Goal: Task Accomplishment & Management: Use online tool/utility

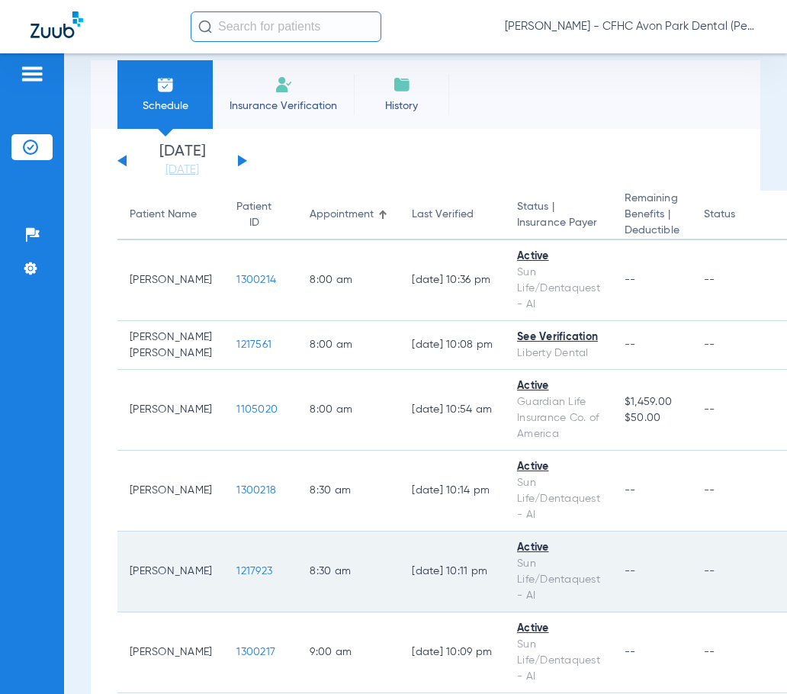
scroll to position [19, 0]
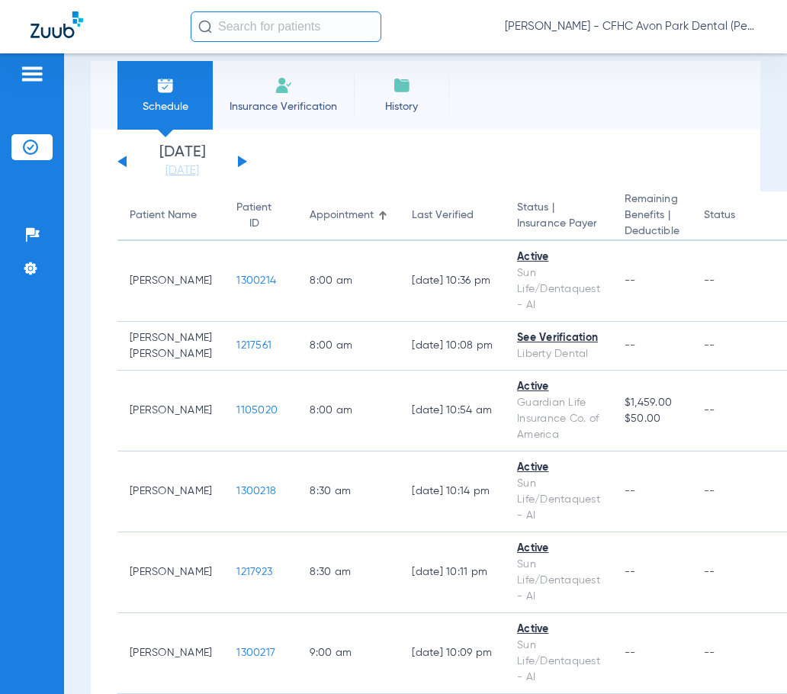
click at [260, 34] on input "text" at bounding box center [286, 26] width 191 height 31
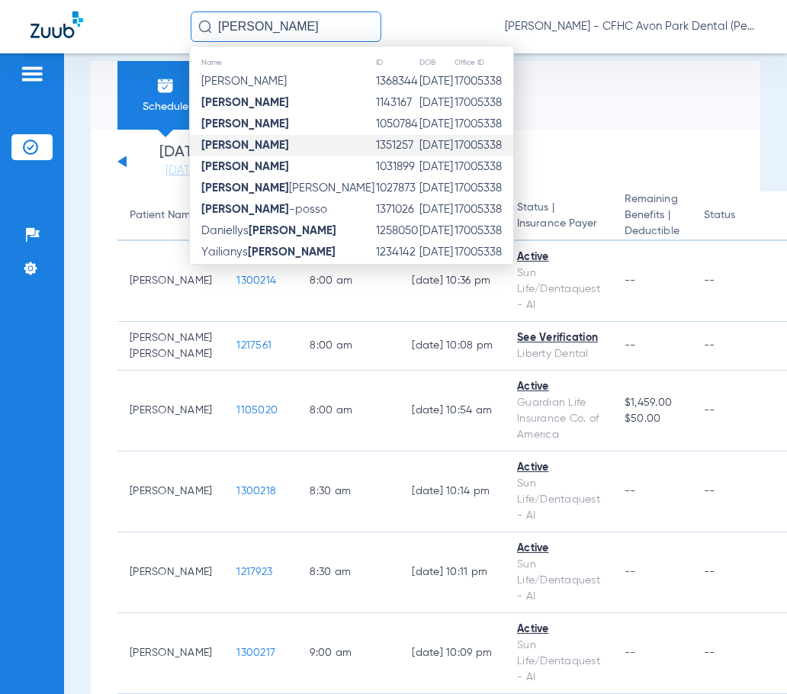
click at [419, 149] on td "[DATE]" at bounding box center [436, 145] width 35 height 21
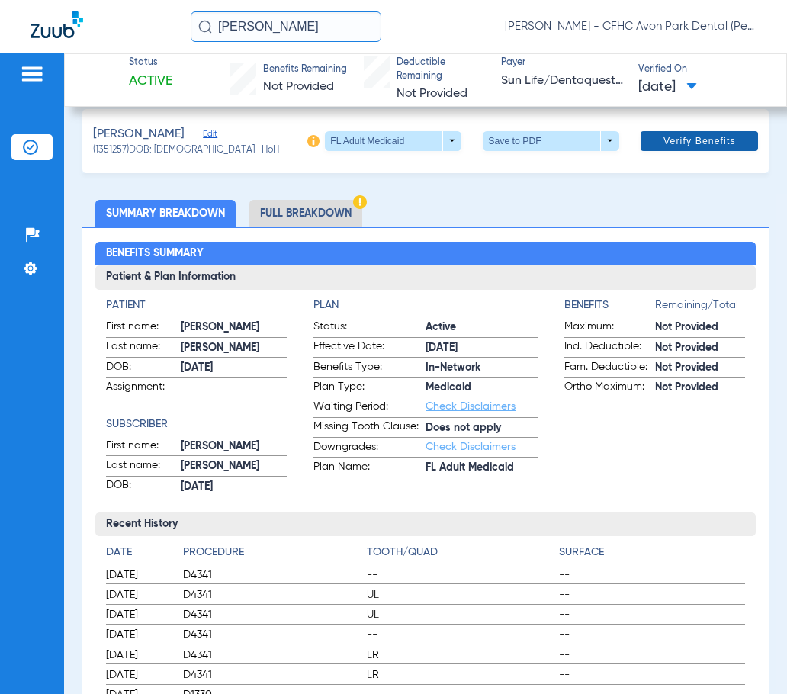
click at [664, 145] on span "Verify Benefits" at bounding box center [700, 141] width 72 height 12
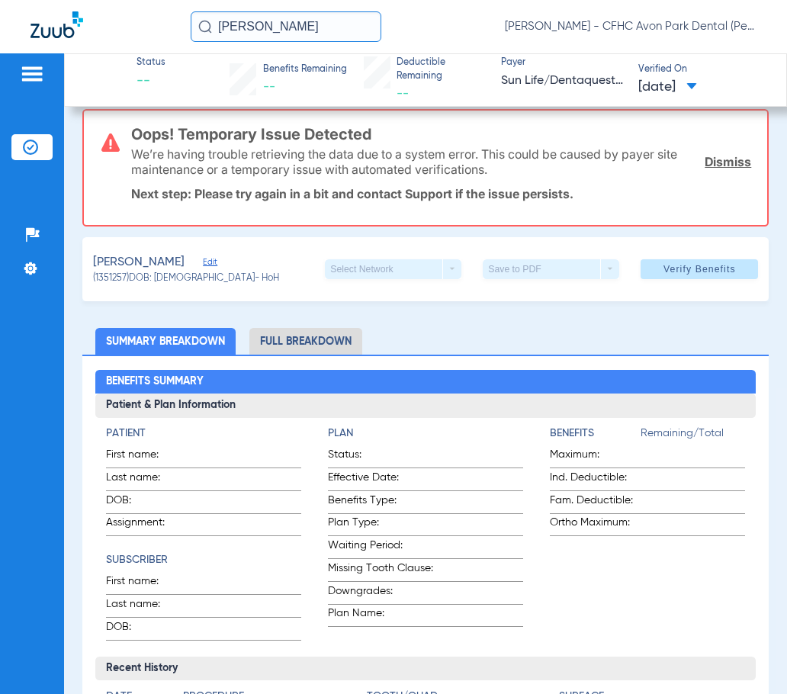
scroll to position [147, 0]
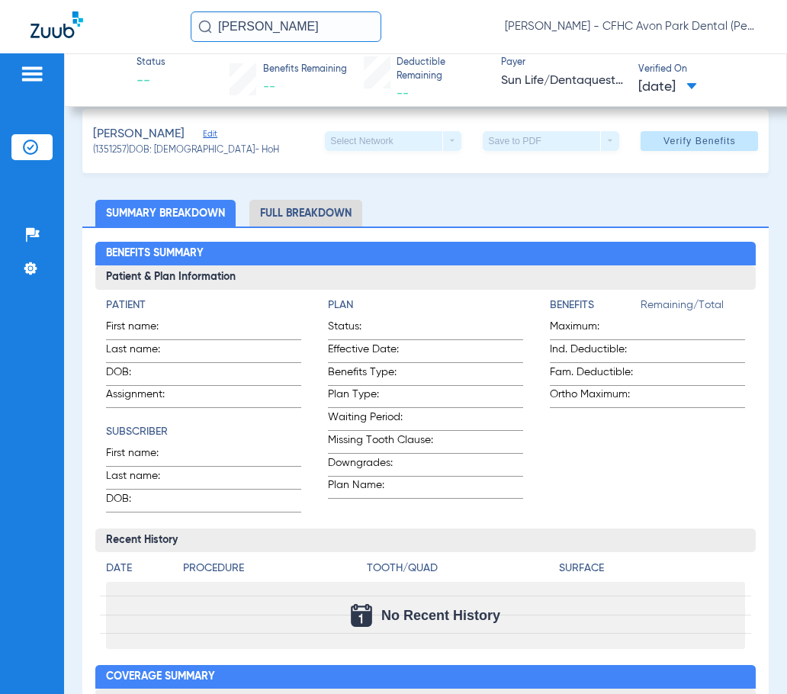
click at [311, 33] on input "[PERSON_NAME]" at bounding box center [286, 26] width 191 height 31
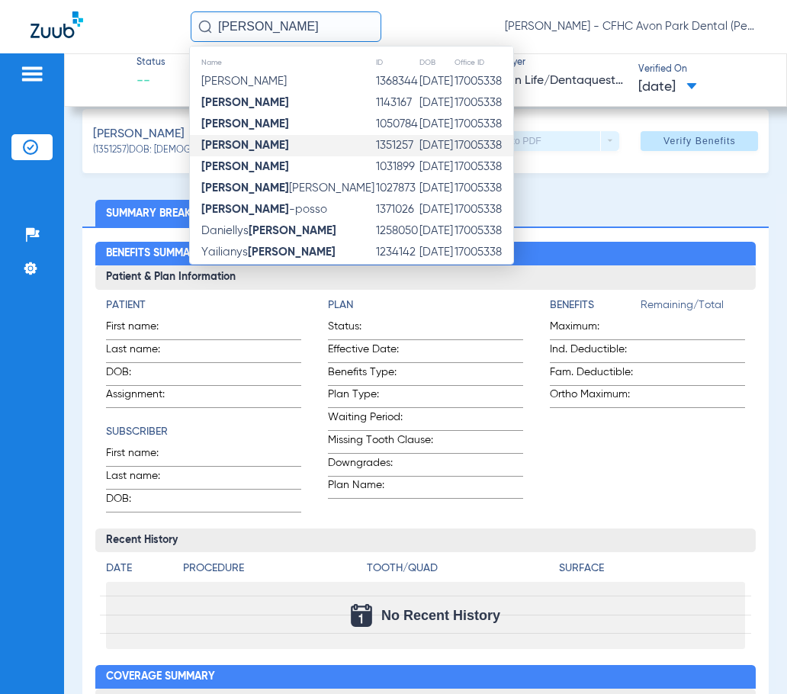
click at [432, 146] on td "[DATE]" at bounding box center [436, 145] width 35 height 21
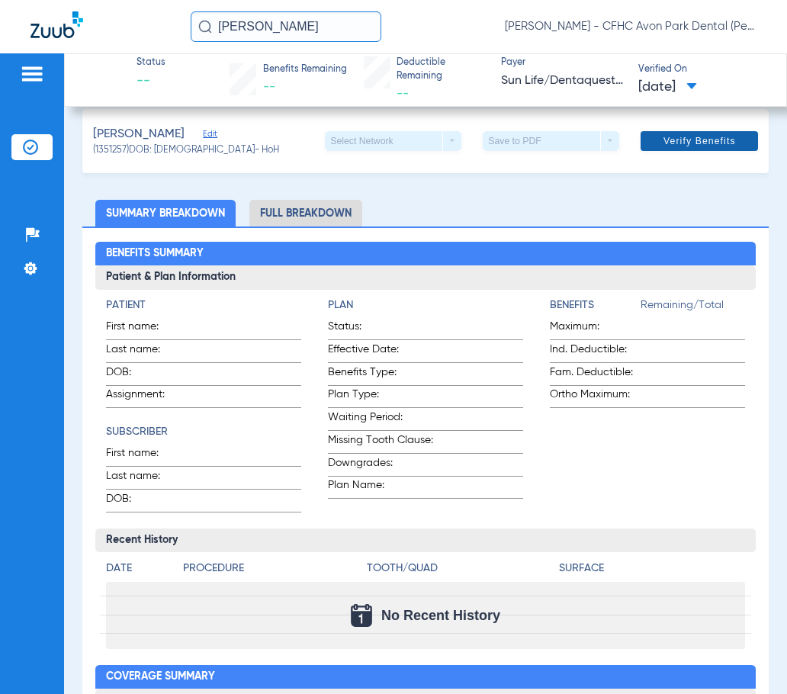
click at [699, 149] on span at bounding box center [699, 141] width 117 height 37
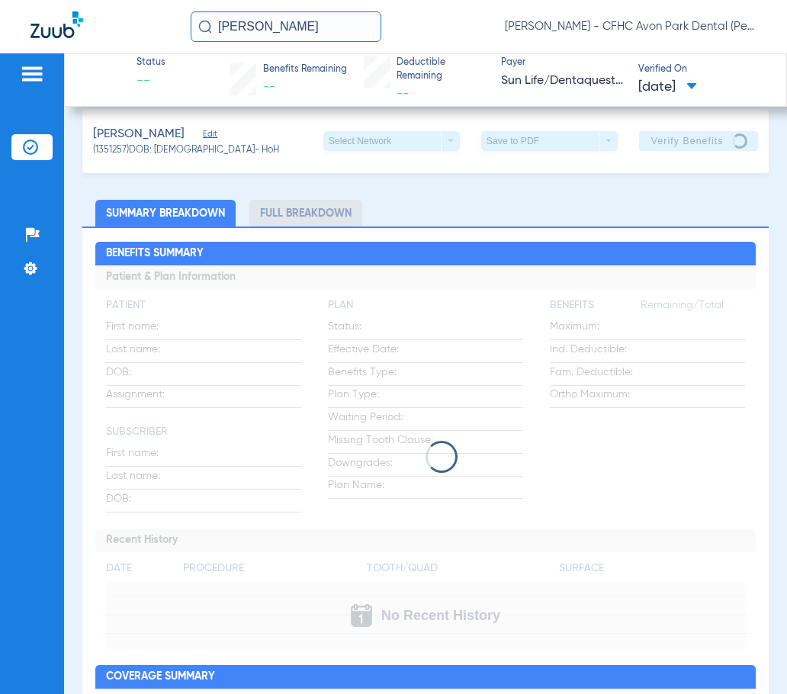
scroll to position [0, 0]
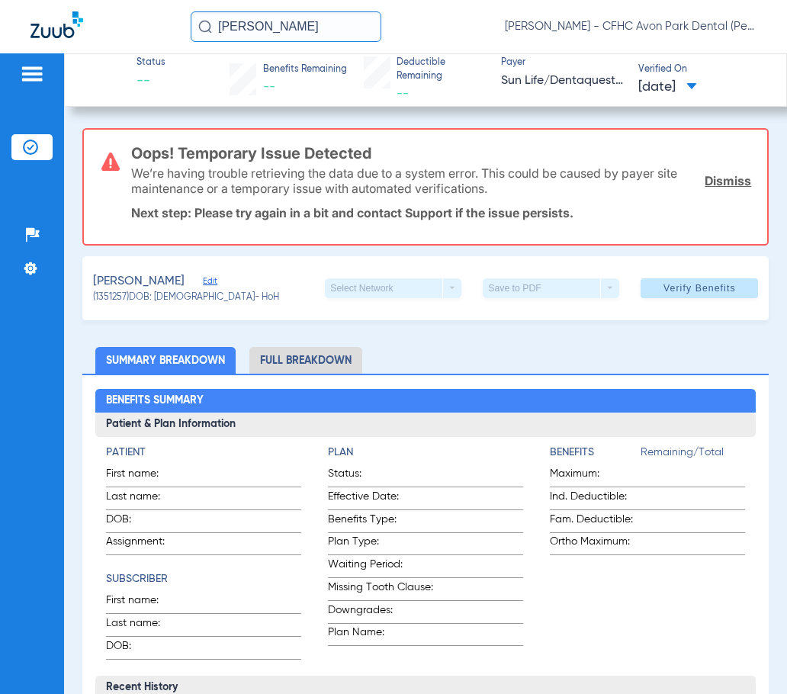
drag, startPoint x: 352, startPoint y: 19, endPoint x: 0, endPoint y: 40, distance: 352.2
click at [1, 40] on div "[PERSON_NAME] Joarys [PERSON_NAME] - CFHC Avon Park Dental (Peds)" at bounding box center [393, 26] width 787 height 53
type input "[PERSON_NAME]"
click at [344, 27] on input "[PERSON_NAME]" at bounding box center [286, 26] width 191 height 31
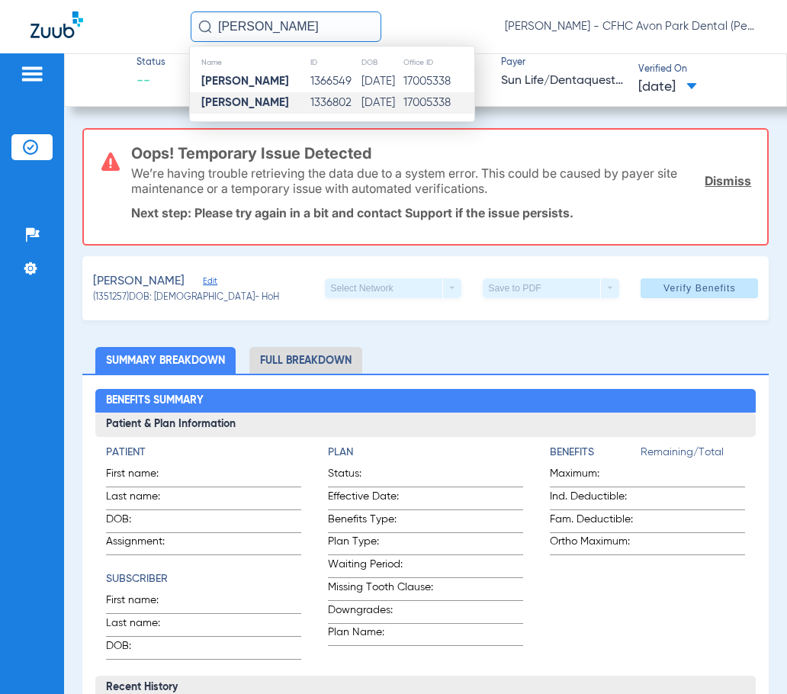
click at [324, 103] on td "1336802" at bounding box center [335, 102] width 51 height 21
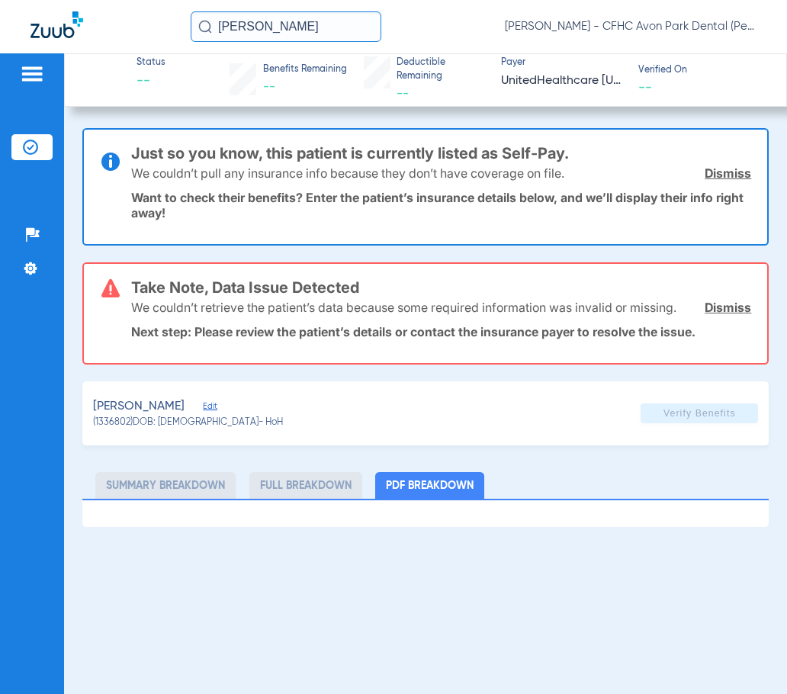
click at [718, 301] on link "Dismiss" at bounding box center [728, 307] width 47 height 15
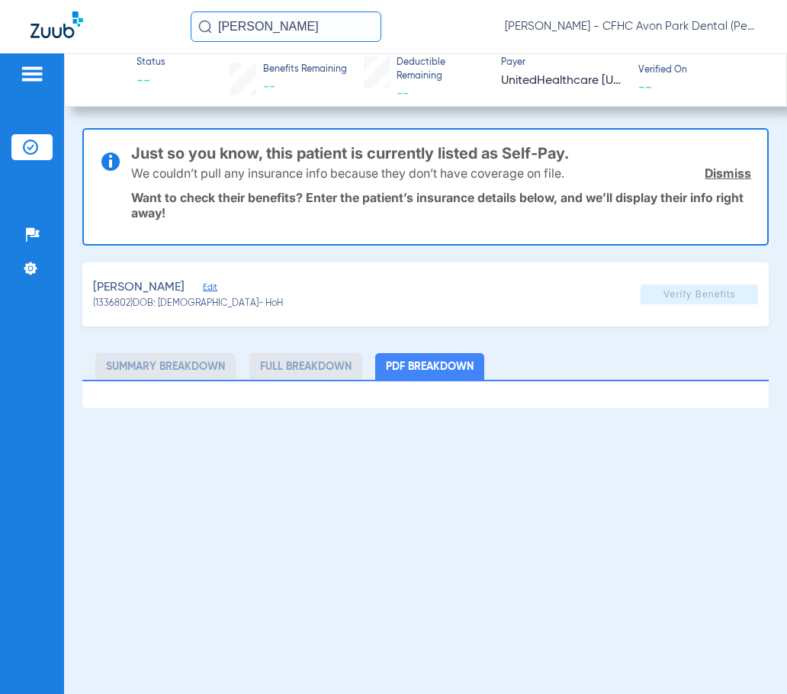
click at [722, 166] on link "Dismiss" at bounding box center [728, 173] width 47 height 15
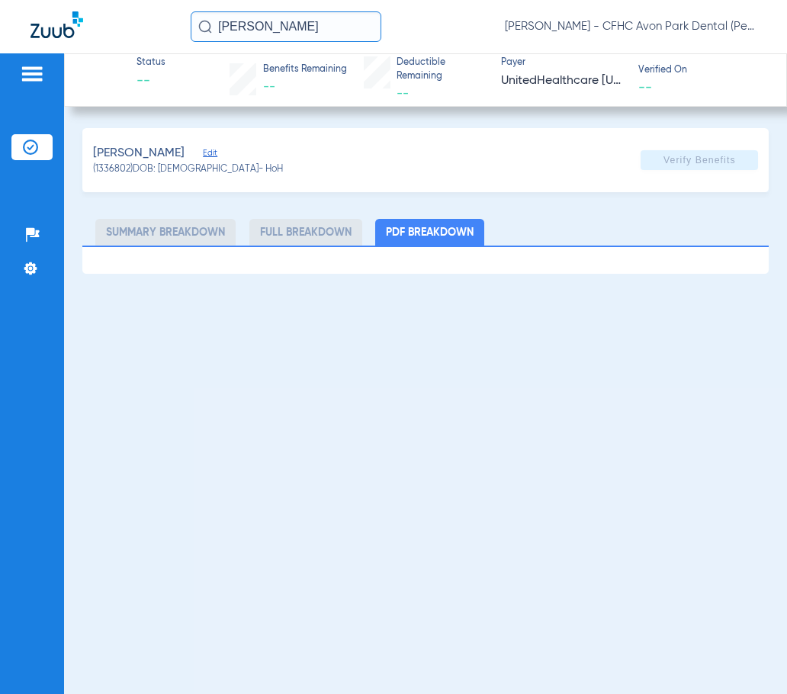
click at [69, 29] on img at bounding box center [57, 24] width 53 height 27
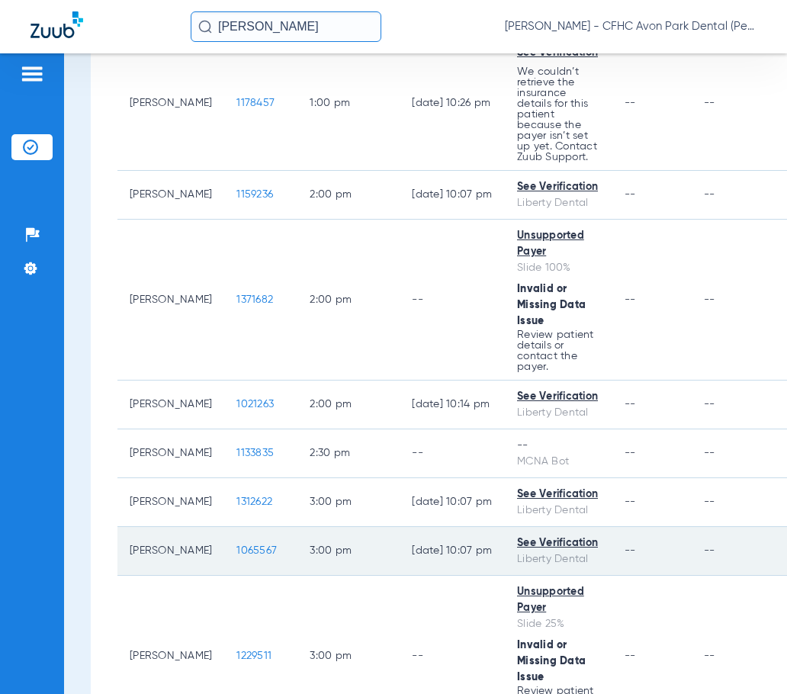
scroll to position [1220, 0]
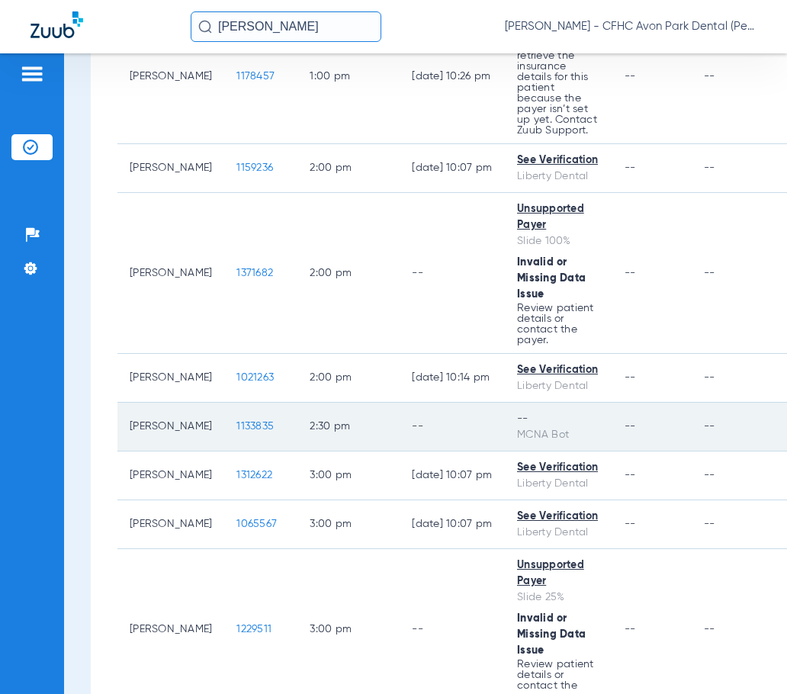
click at [236, 432] on span "1133835" at bounding box center [254, 426] width 37 height 11
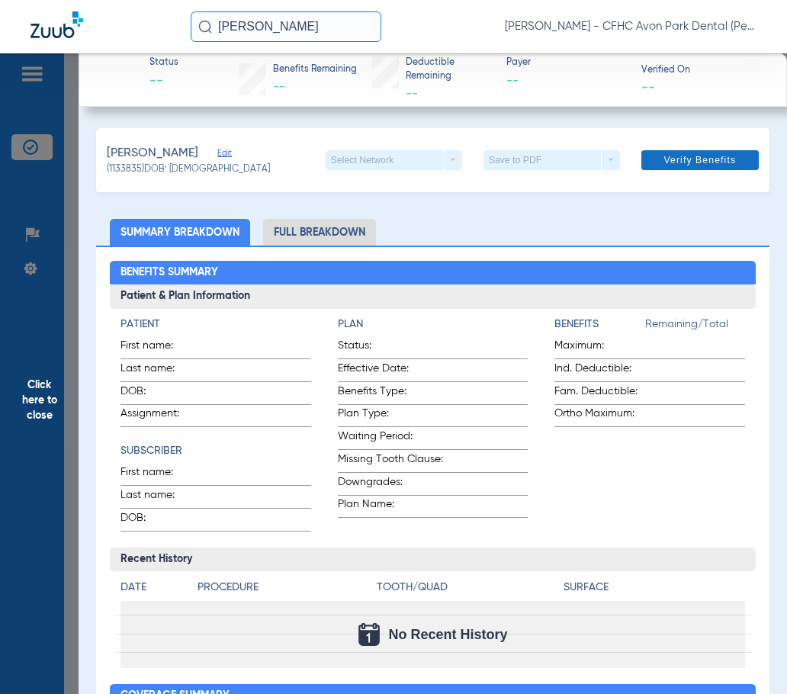
click at [706, 162] on span "Verify Benefits" at bounding box center [700, 160] width 72 height 12
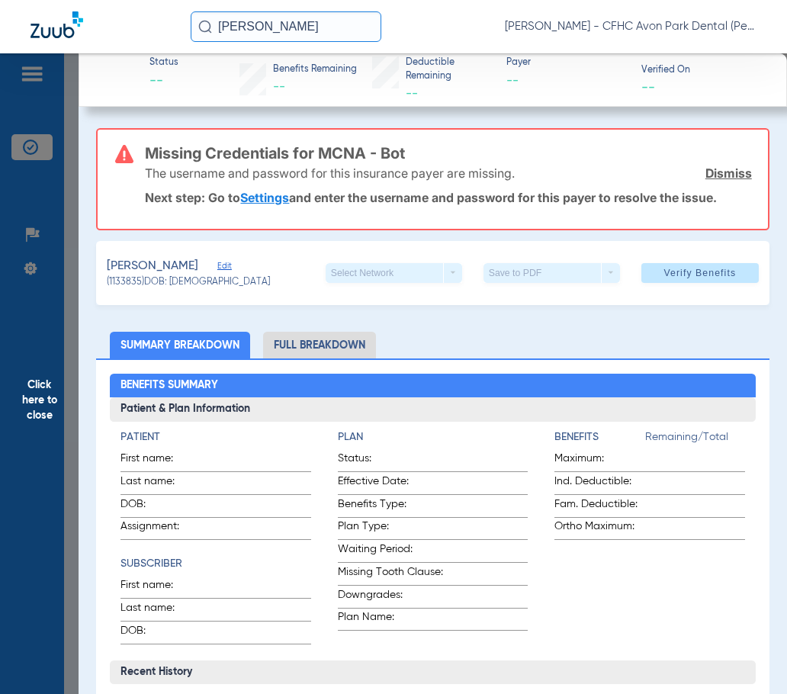
click at [708, 168] on link "Dismiss" at bounding box center [728, 173] width 47 height 15
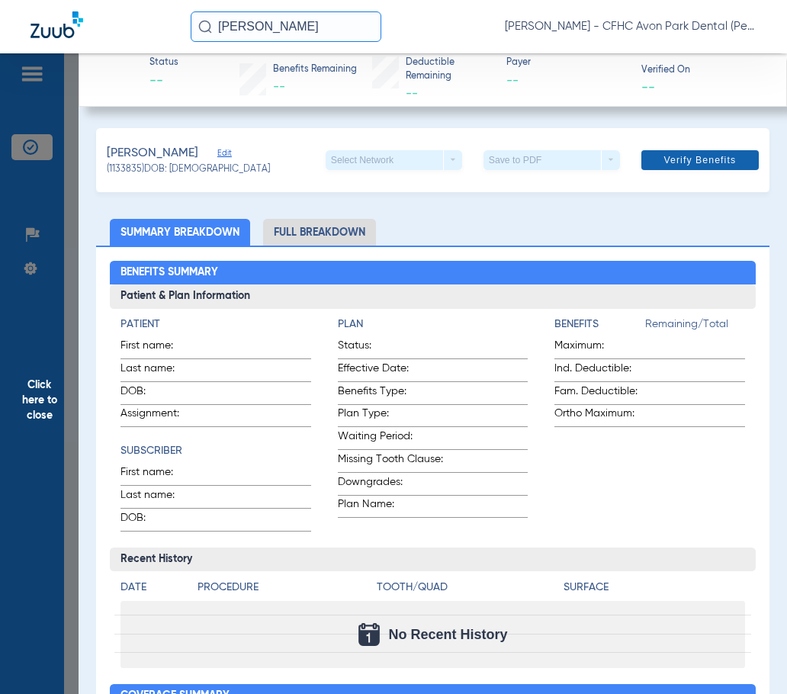
click at [689, 164] on span "Verify Benefits" at bounding box center [700, 160] width 72 height 12
